Goal: Task Accomplishment & Management: Manage account settings

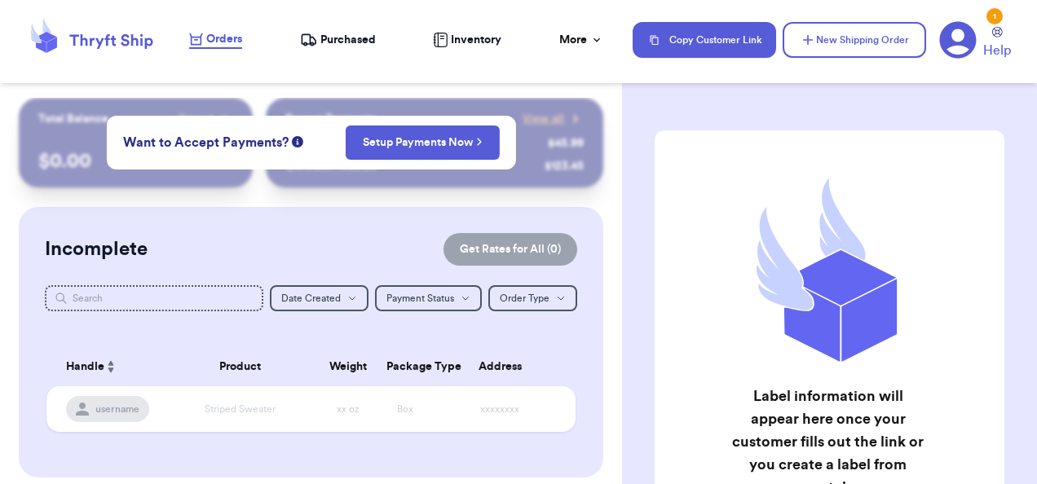
click at [970, 40] on icon at bounding box center [958, 40] width 37 height 37
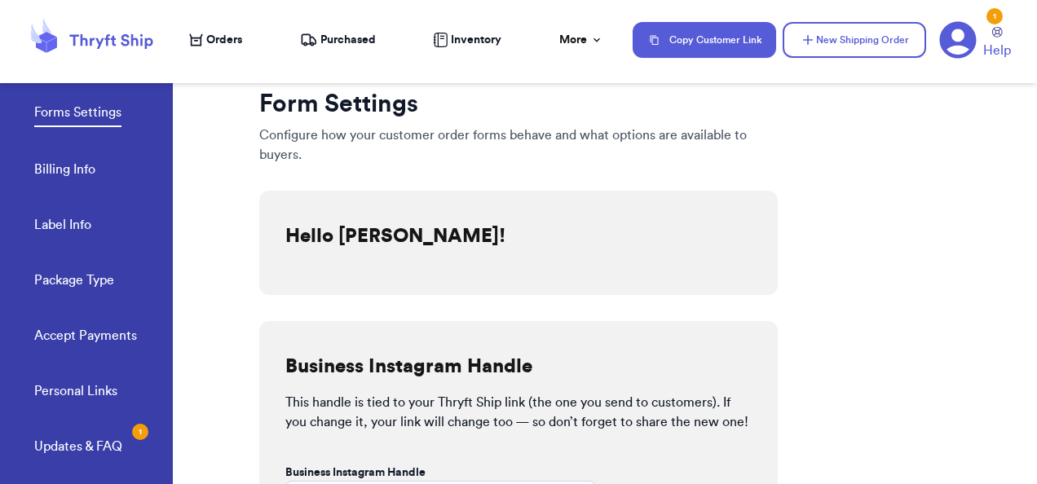
click at [59, 282] on link "Package Type" at bounding box center [74, 282] width 80 height 23
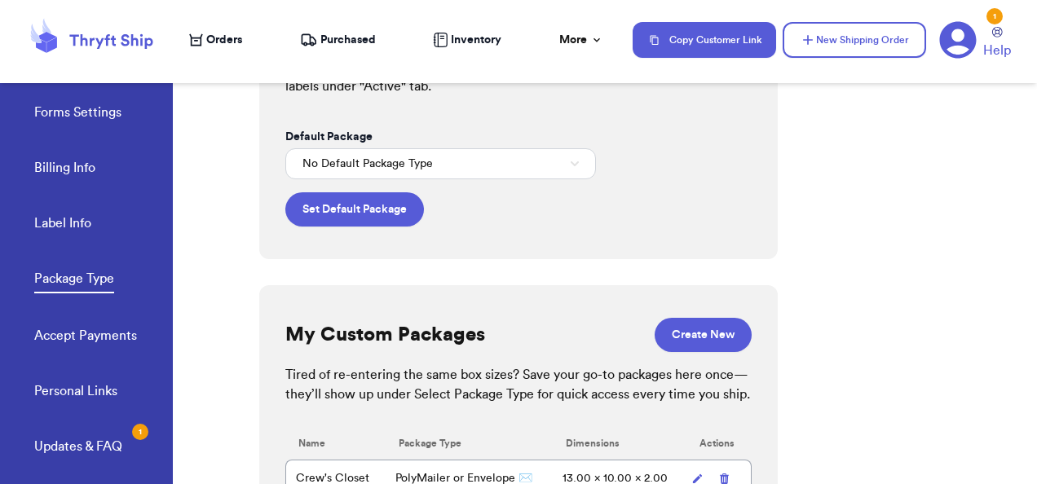
scroll to position [106, 0]
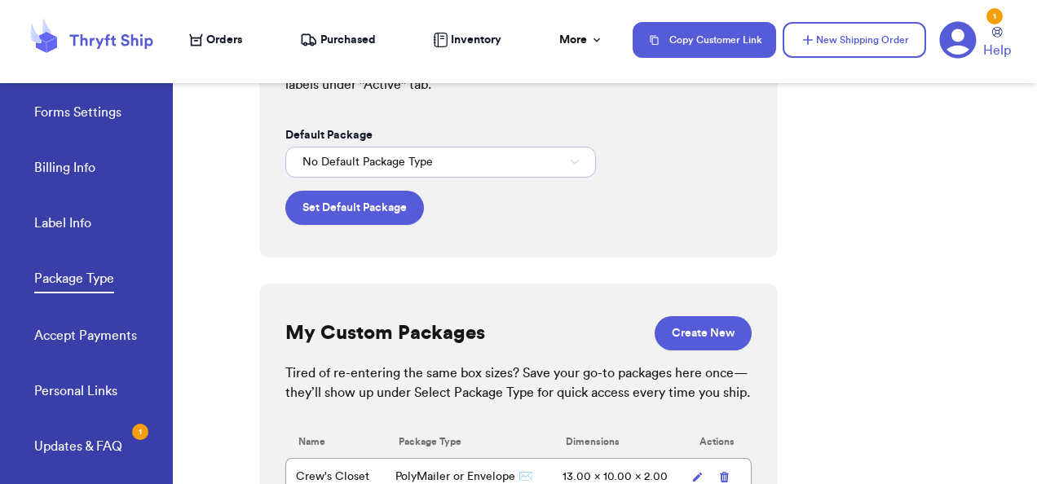
click at [558, 164] on button "No Default Package Type" at bounding box center [440, 162] width 311 height 31
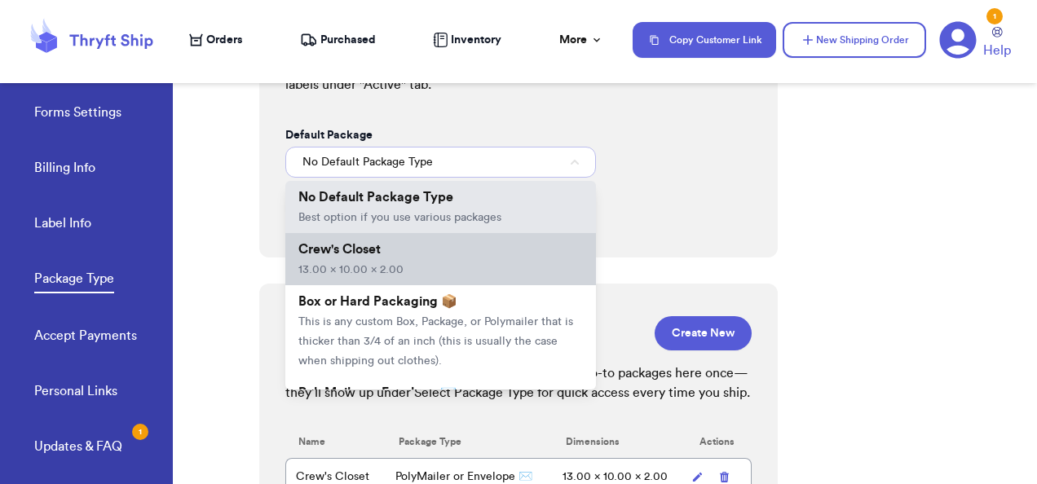
scroll to position [98, 0]
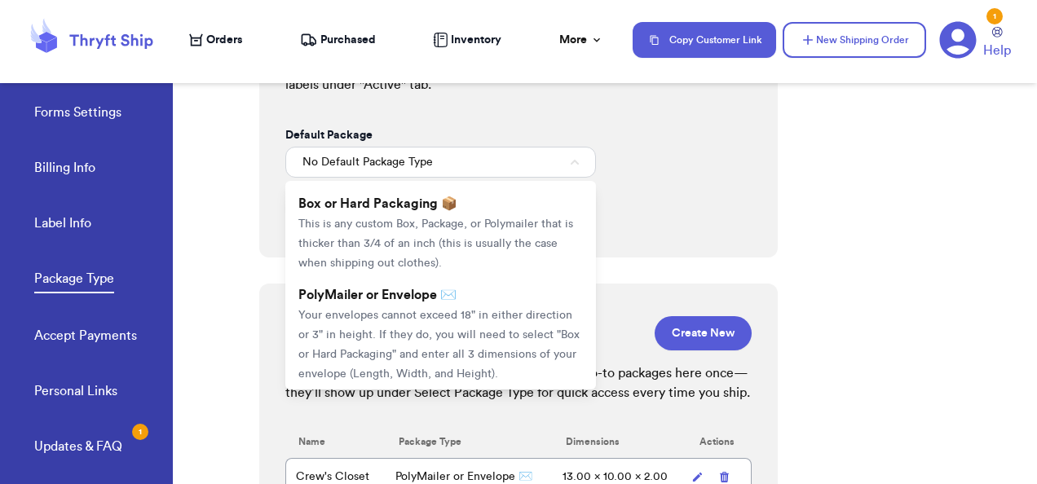
click at [704, 189] on div "Set Default Package Do you use the same package type for most orders? Save time…" at bounding box center [518, 121] width 518 height 274
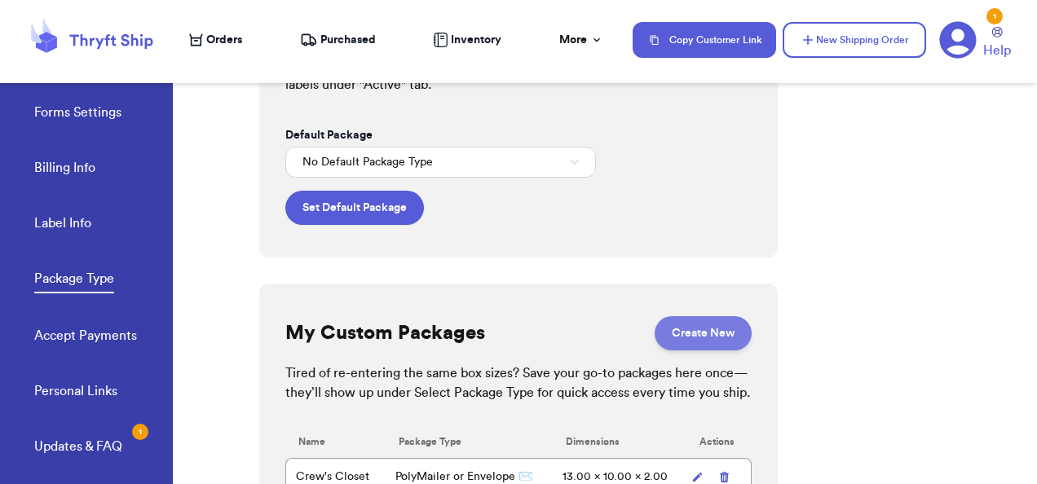
scroll to position [167, 0]
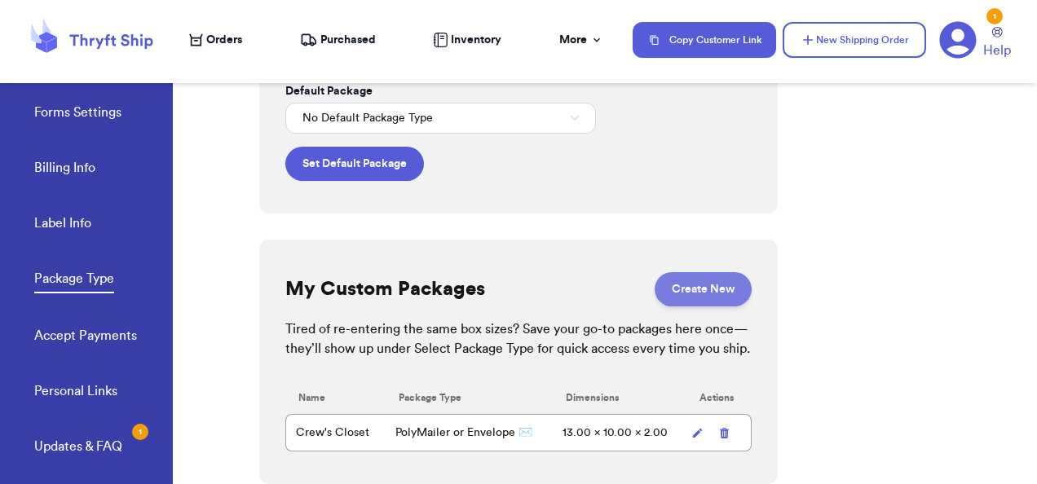
click at [686, 272] on button "Create New" at bounding box center [702, 289] width 97 height 34
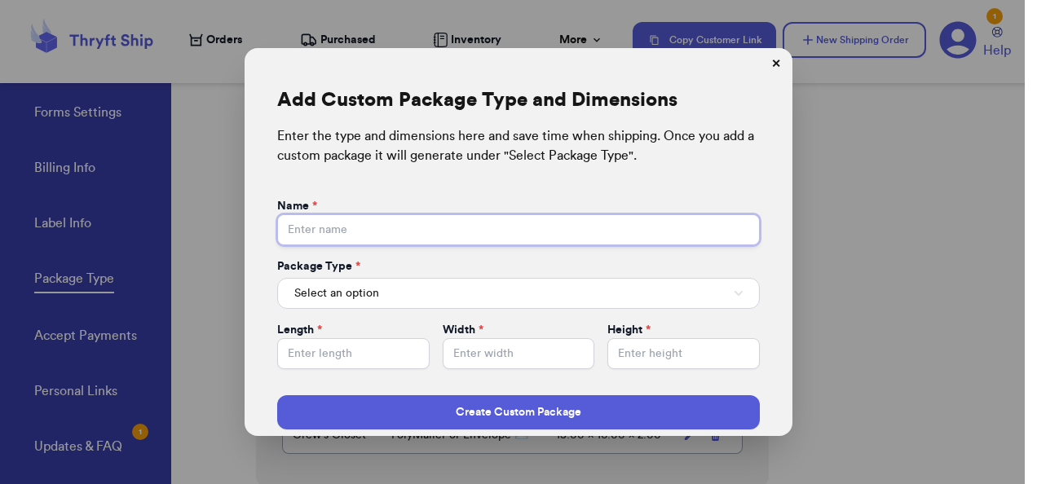
click at [516, 223] on input "Default Package" at bounding box center [518, 229] width 482 height 31
type input "24x24 Crew's Closet"
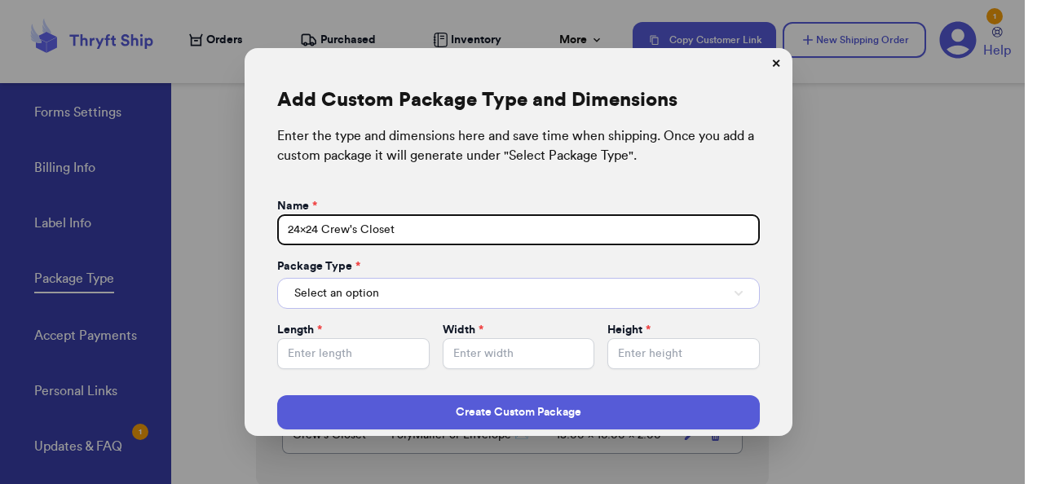
click at [375, 297] on button "Select an option" at bounding box center [518, 293] width 482 height 31
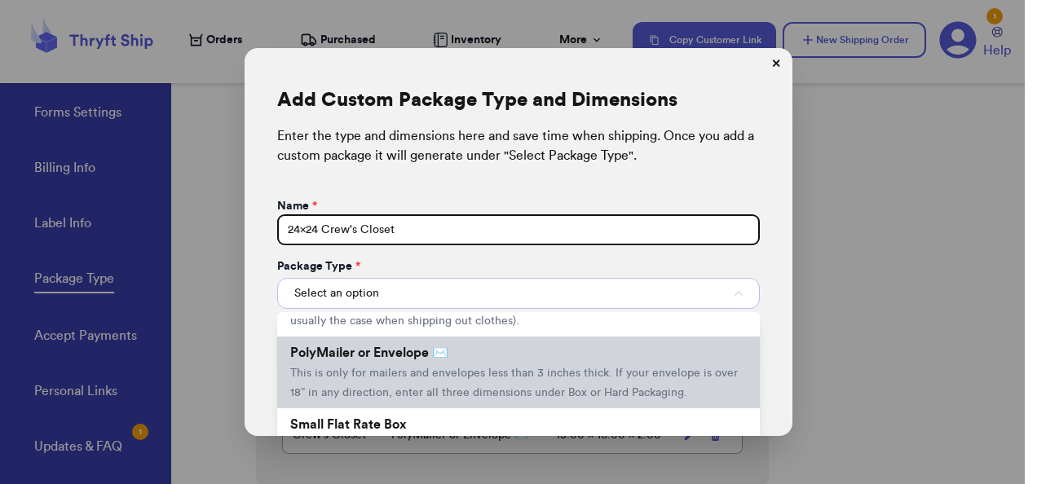
scroll to position [46, 0]
click at [388, 385] on li "PolyMailer or Envelope ✉️ This is only for mailers and envelopes less than 3 in…" at bounding box center [518, 373] width 482 height 72
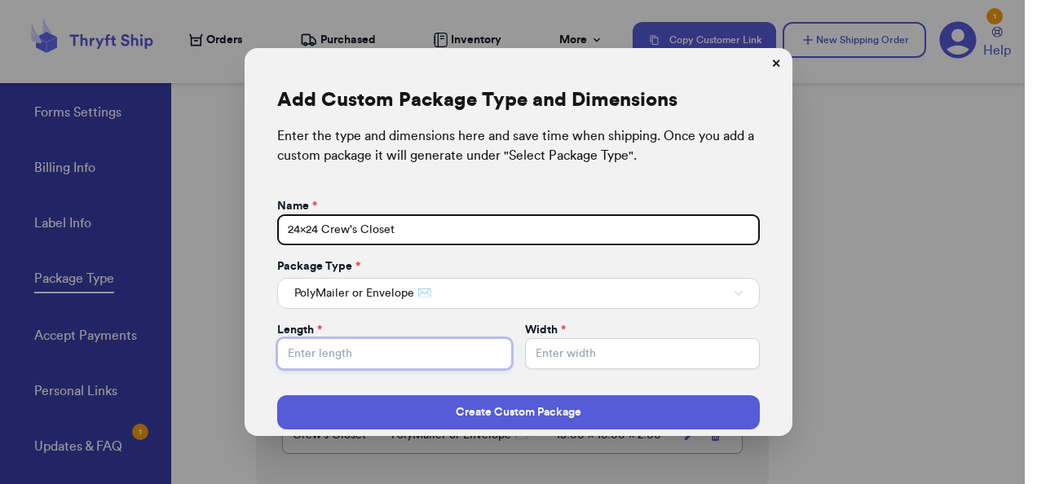
click at [336, 352] on input "Default Package" at bounding box center [394, 353] width 235 height 31
type input "24"
click at [557, 363] on input "Default Package" at bounding box center [642, 353] width 235 height 31
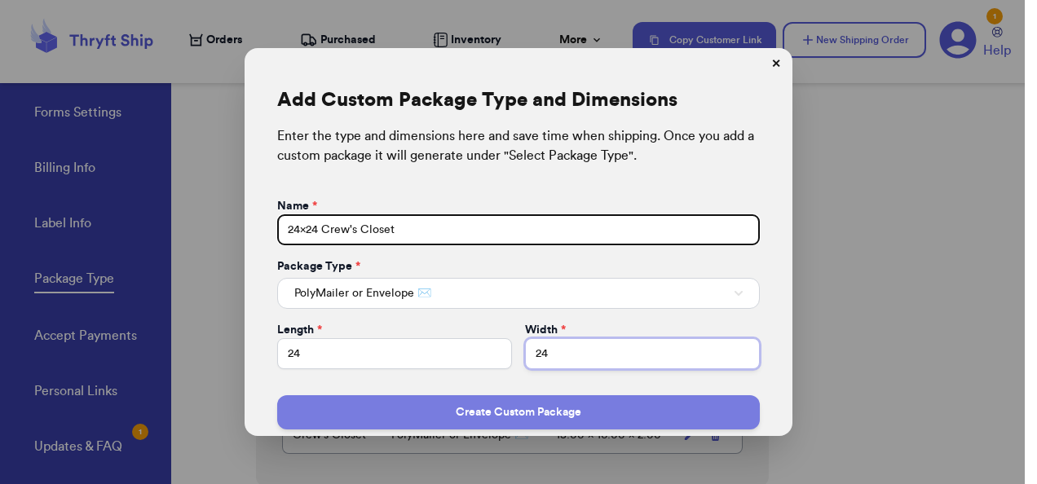
type input "24"
click at [490, 415] on button "Create Custom Package" at bounding box center [518, 412] width 482 height 34
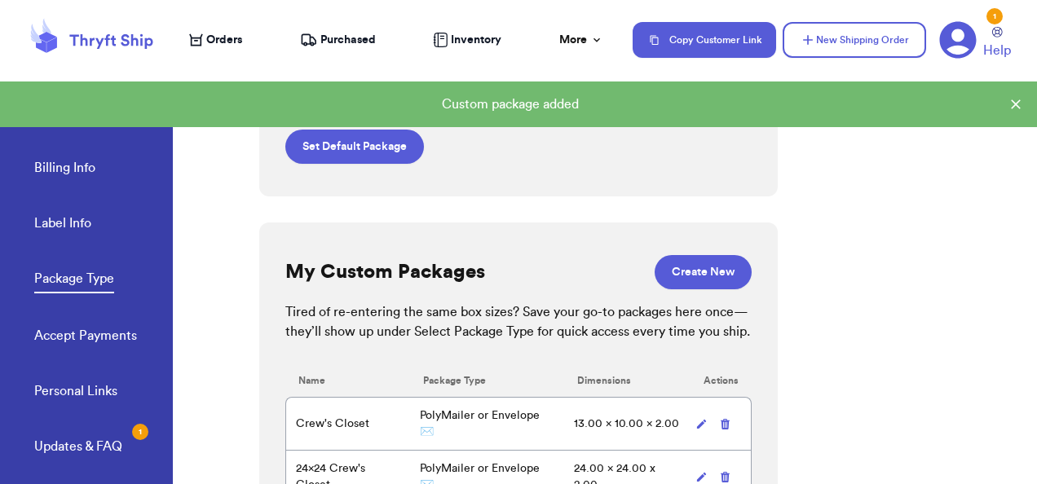
scroll to position [236, 0]
